Goal: Task Accomplishment & Management: Use online tool/utility

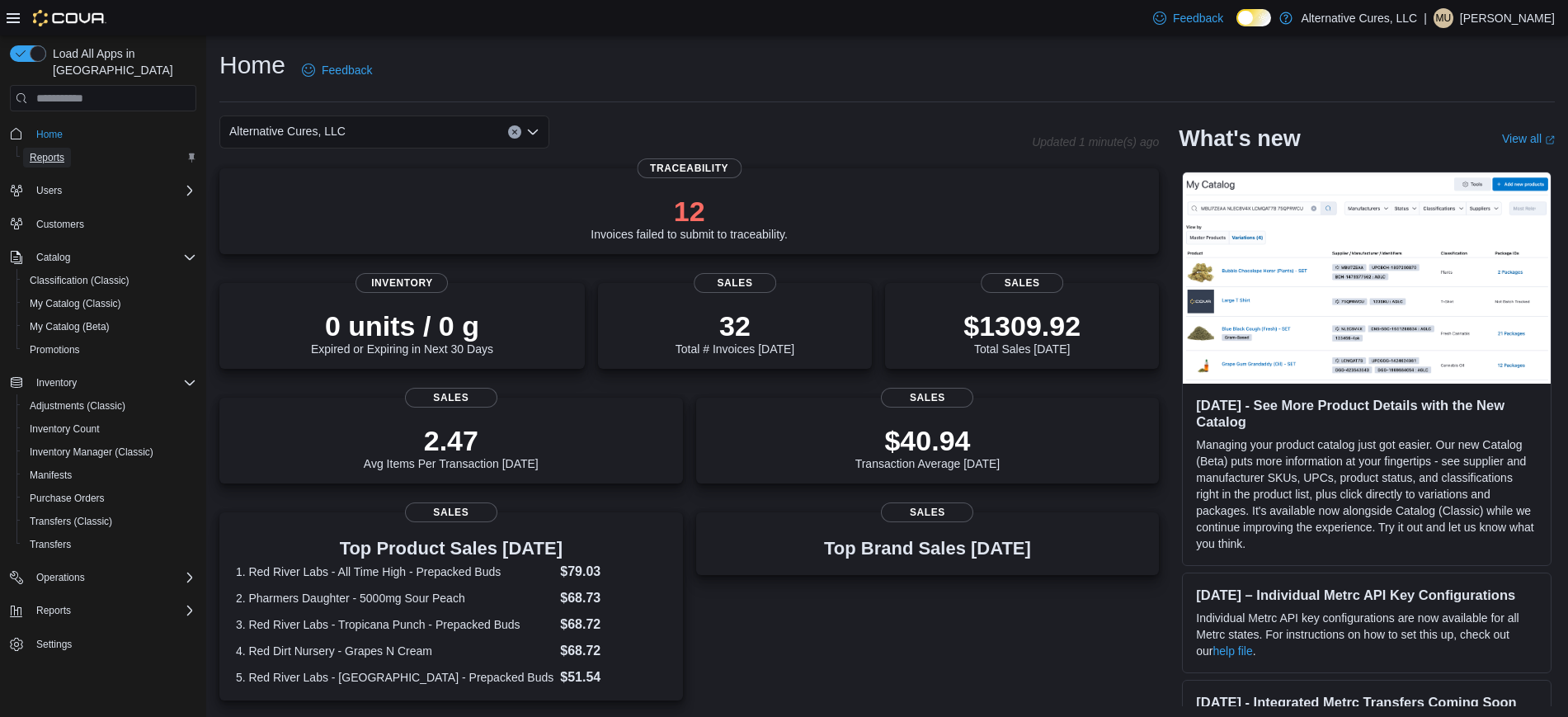
click at [68, 147] on link "Reports" at bounding box center [47, 157] width 48 height 20
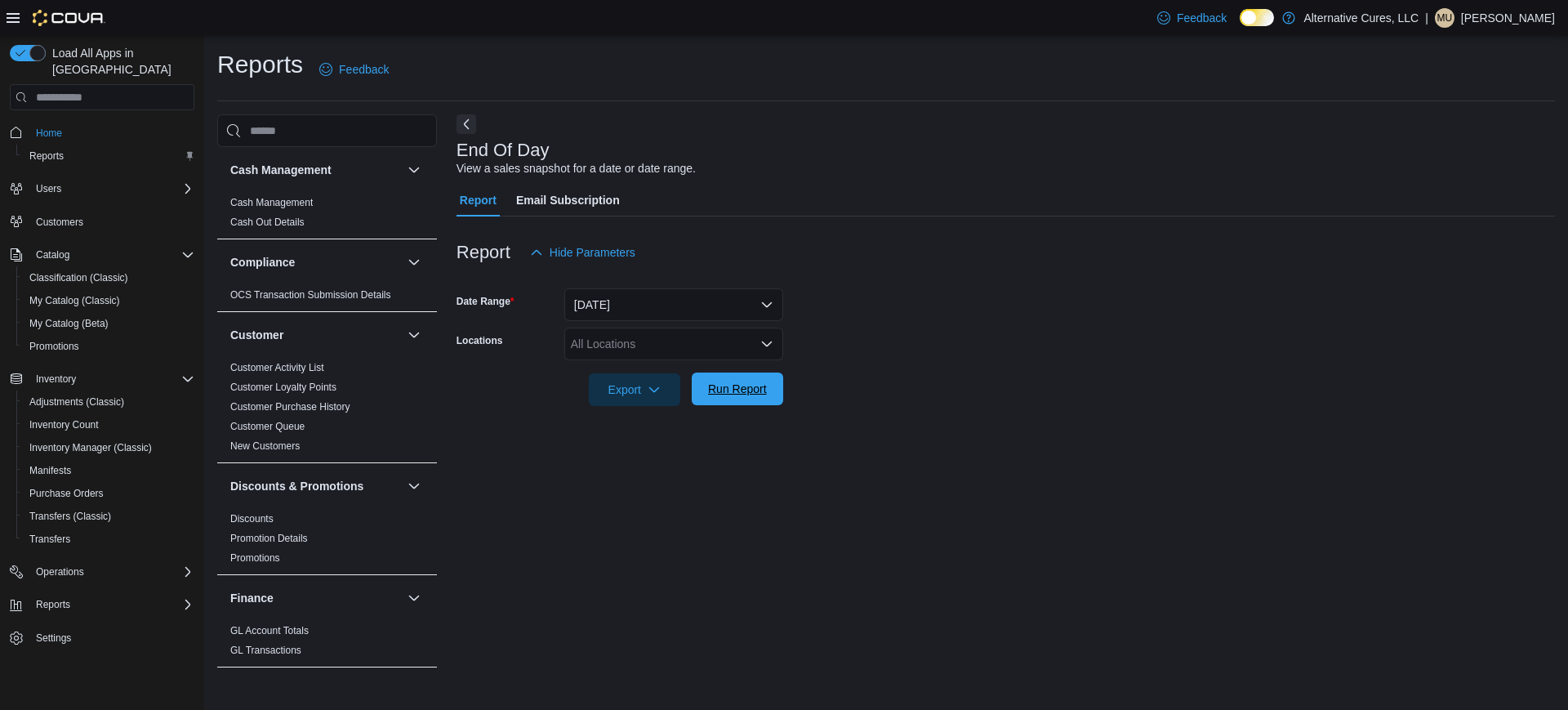
click at [758, 388] on span "Run Report" at bounding box center [737, 389] width 59 height 17
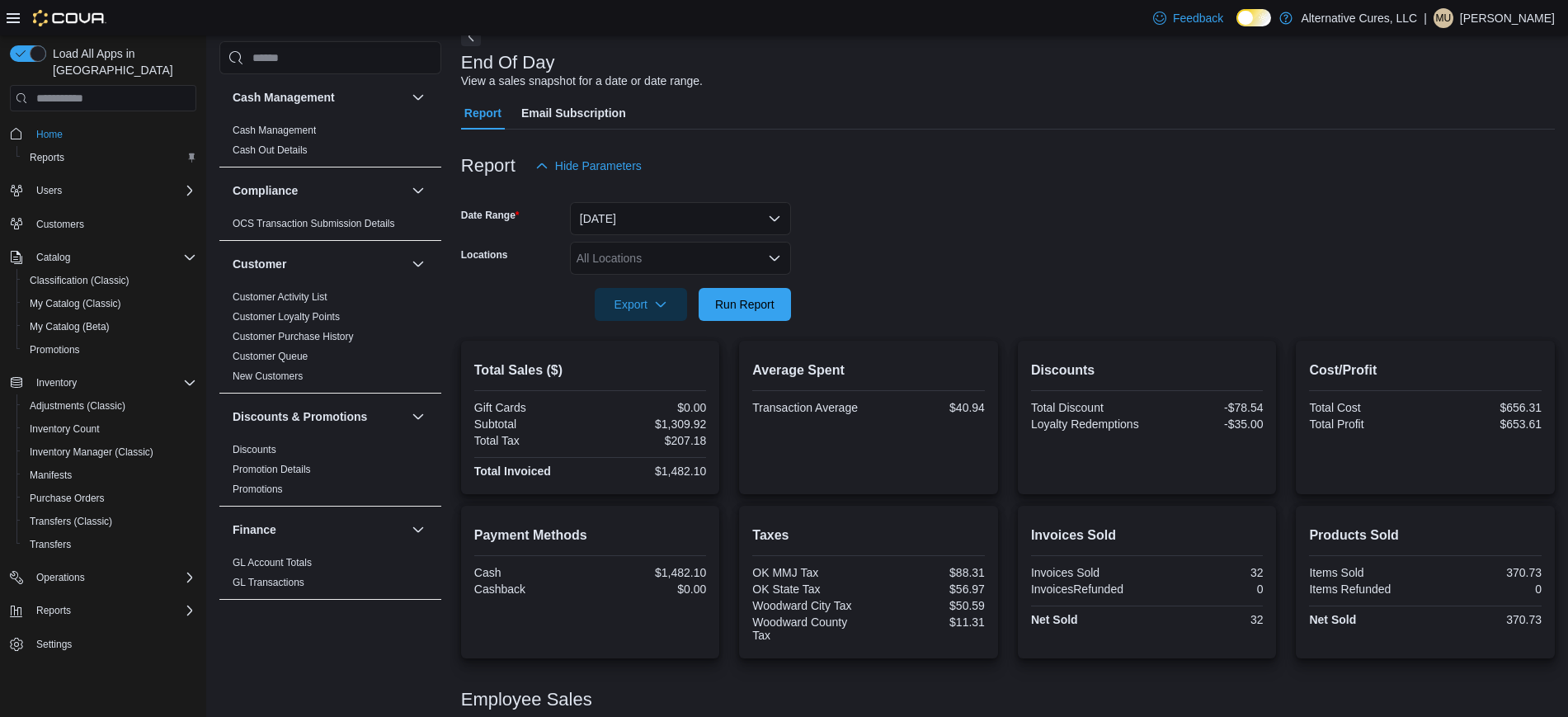
scroll to position [168, 0]
